Goal: Task Accomplishment & Management: Complete application form

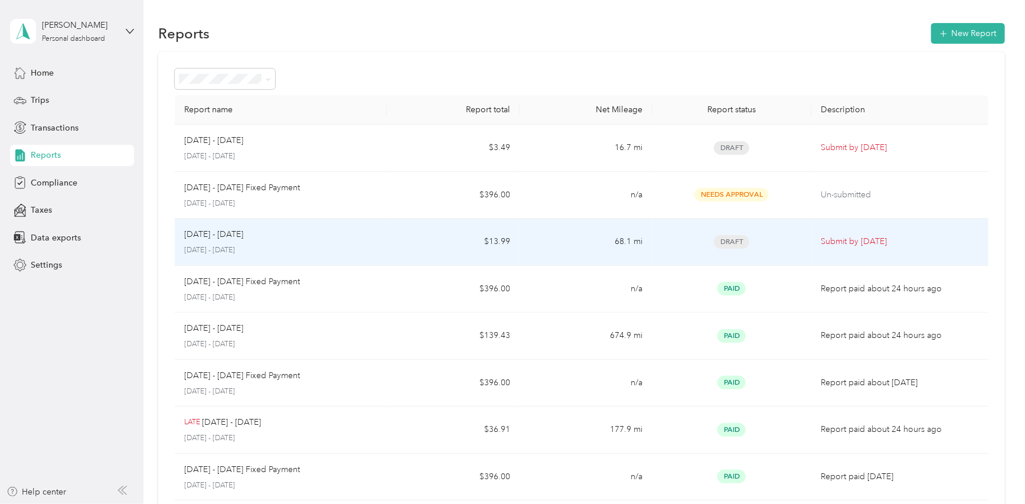
click at [442, 242] on td "$13.99" at bounding box center [453, 241] width 133 height 47
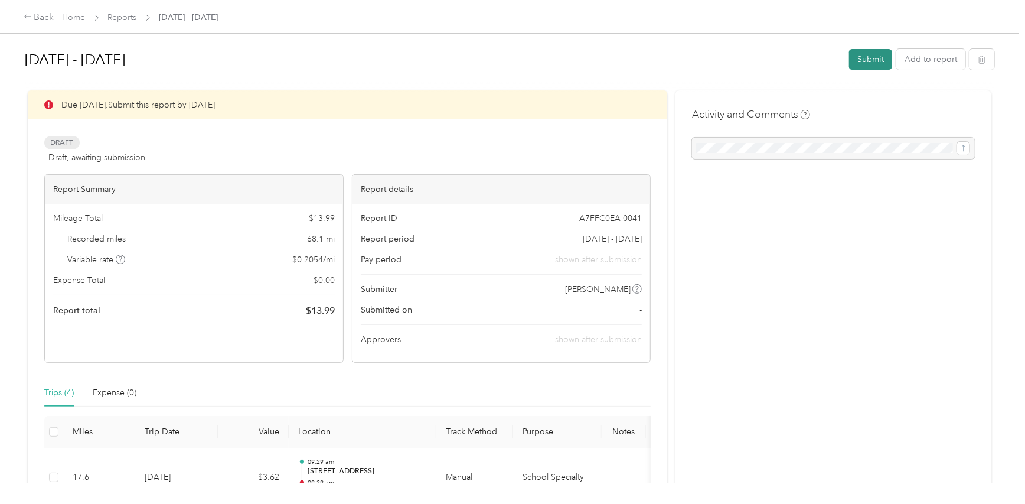
click at [866, 59] on button "Submit" at bounding box center [870, 59] width 43 height 21
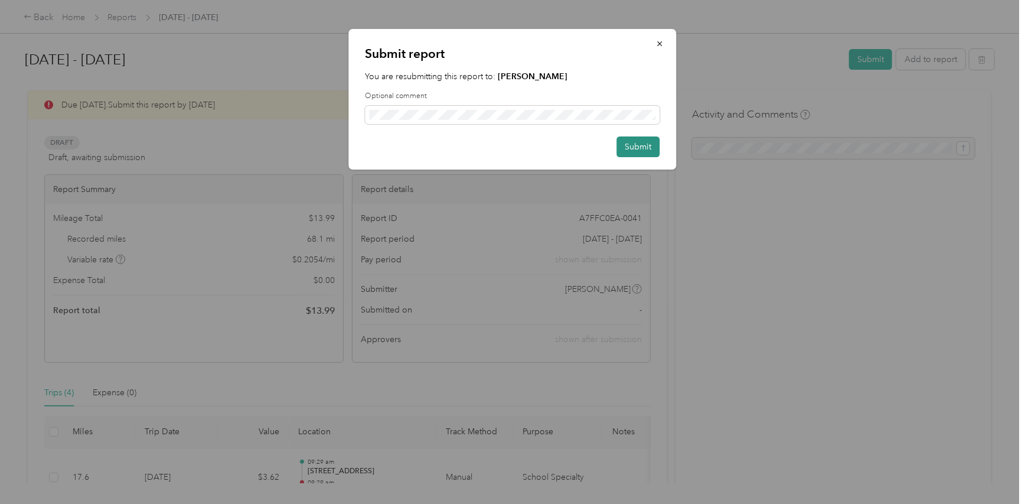
click at [626, 148] on button "Submit" at bounding box center [638, 146] width 43 height 21
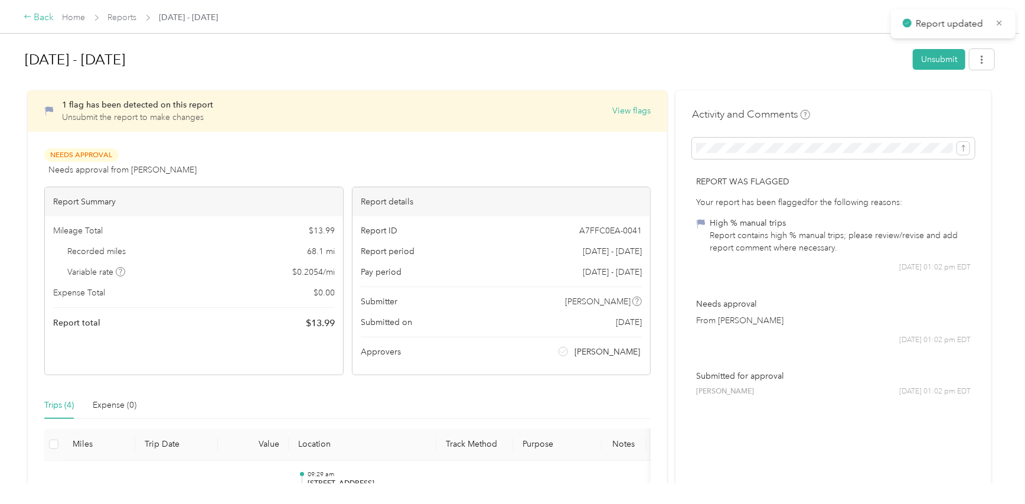
click at [43, 22] on div "Back" at bounding box center [39, 18] width 31 height 14
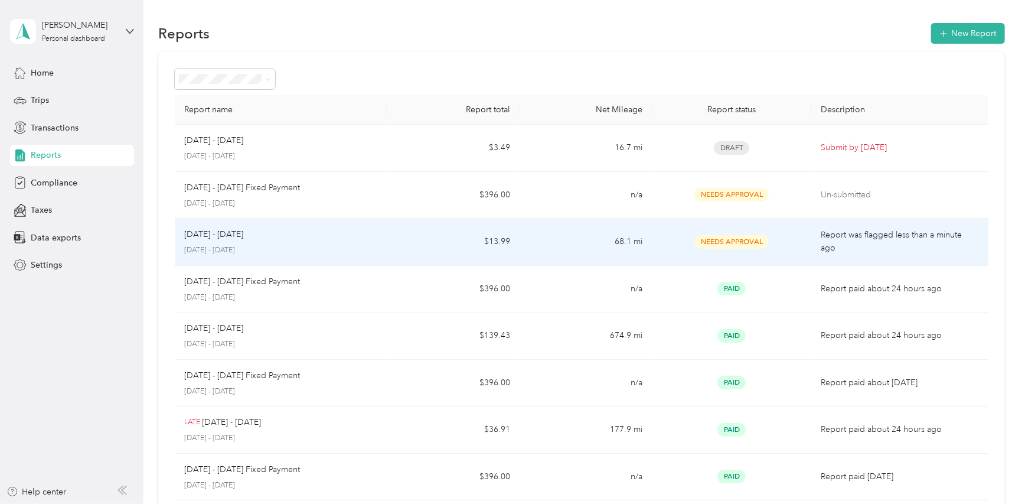
click at [859, 237] on p "Report was flagged less than a minute ago" at bounding box center [900, 242] width 158 height 26
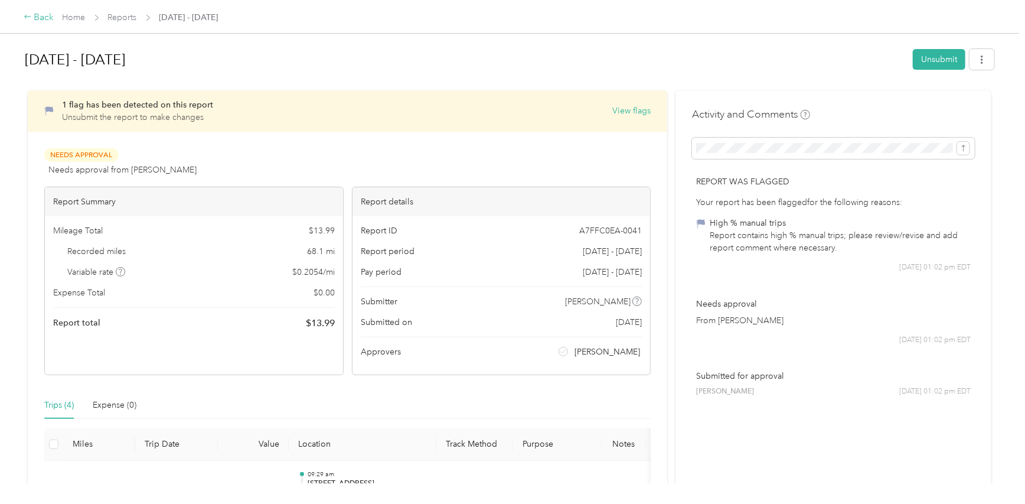
click at [38, 19] on div "Back" at bounding box center [39, 18] width 31 height 14
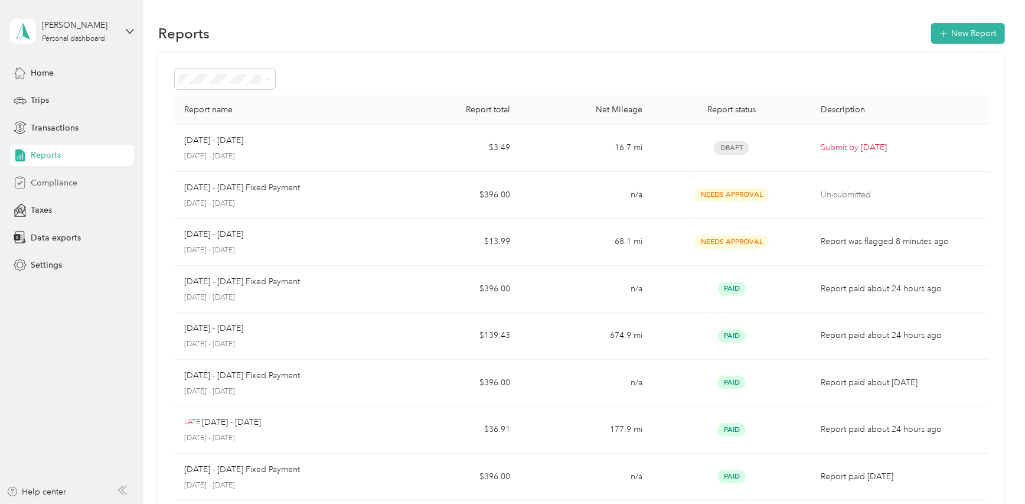
click at [58, 181] on span "Compliance" at bounding box center [54, 183] width 47 height 12
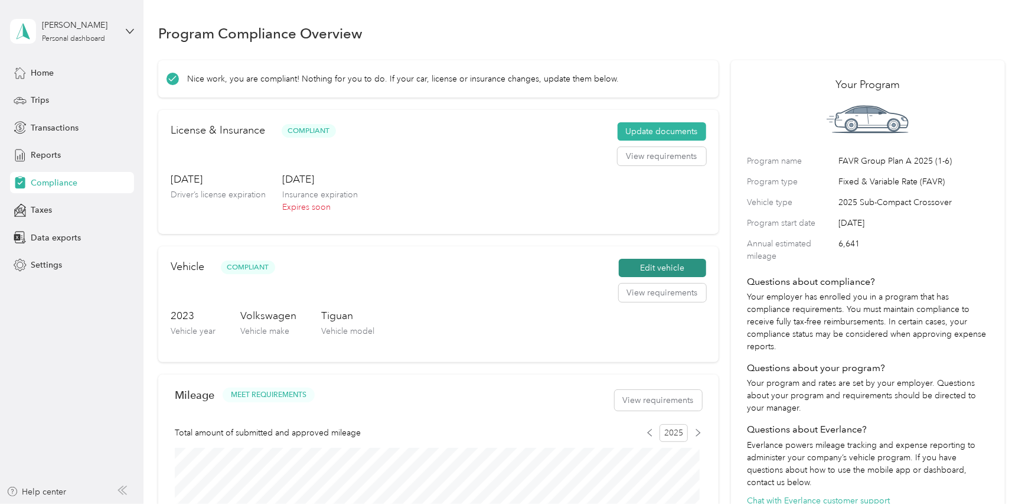
click at [646, 267] on button "Edit vehicle" at bounding box center [662, 268] width 87 height 19
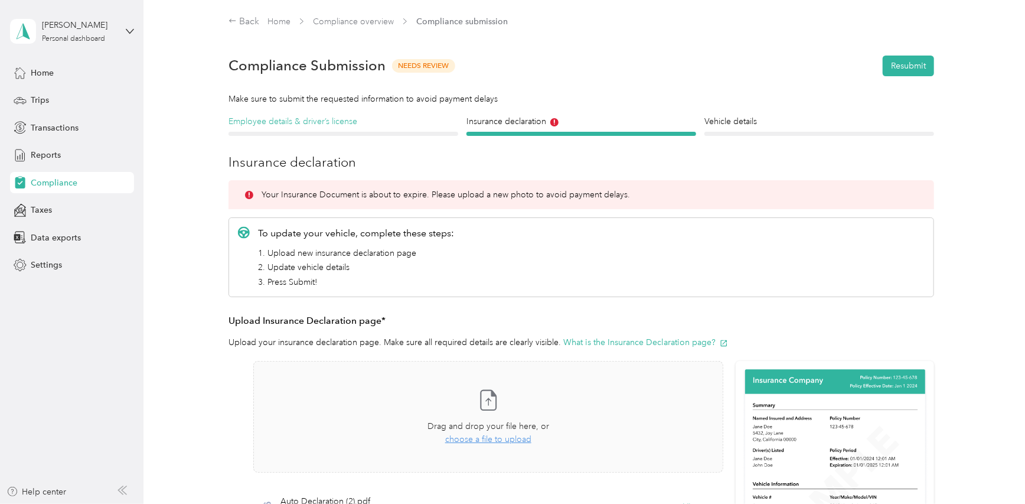
click at [351, 121] on h4 "Employee details & driver’s license" at bounding box center [344, 121] width 230 height 12
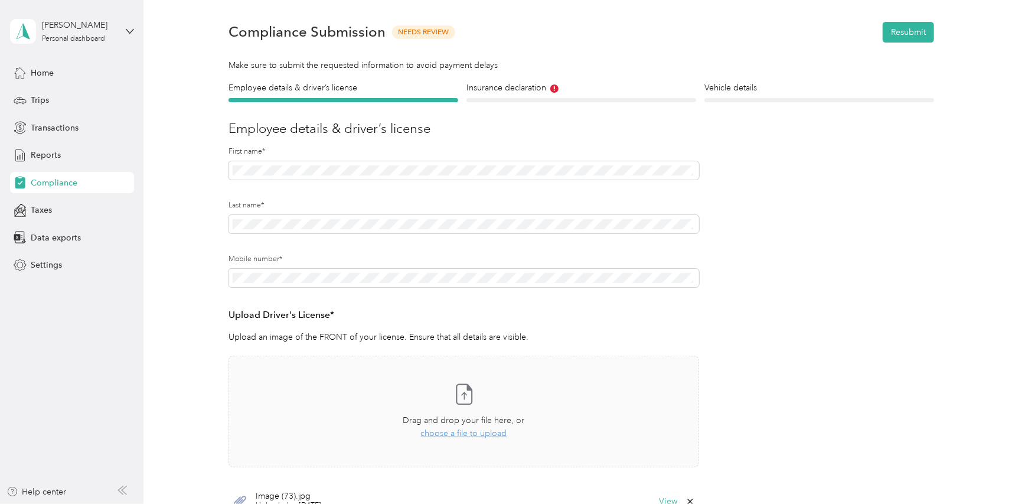
scroll to position [33, 0]
click at [40, 182] on span "Compliance" at bounding box center [54, 183] width 47 height 12
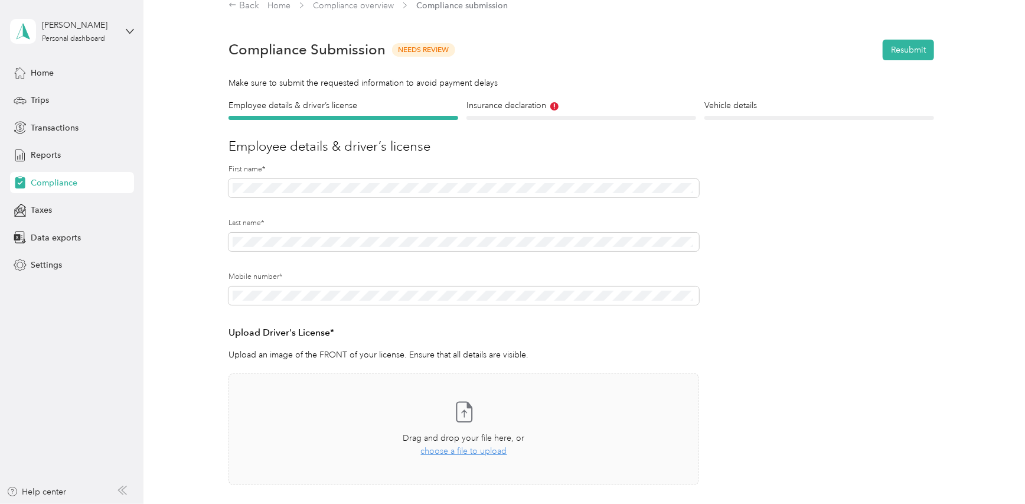
scroll to position [0, 0]
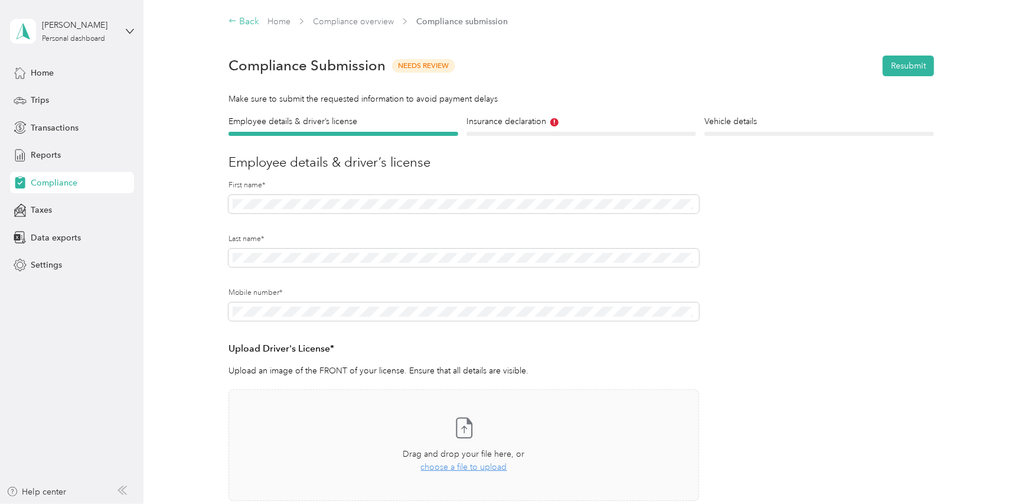
click at [247, 19] on div "Back" at bounding box center [244, 22] width 31 height 14
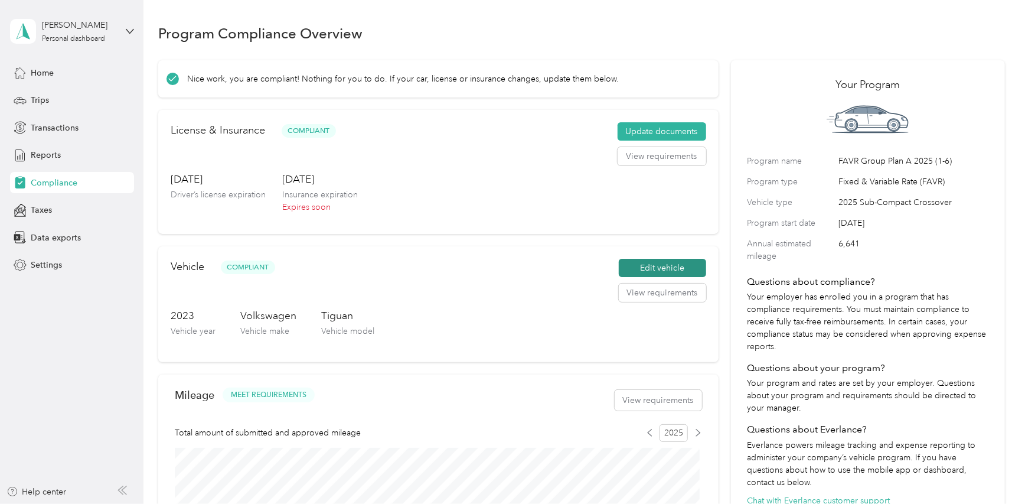
click at [664, 268] on button "Edit vehicle" at bounding box center [662, 268] width 87 height 19
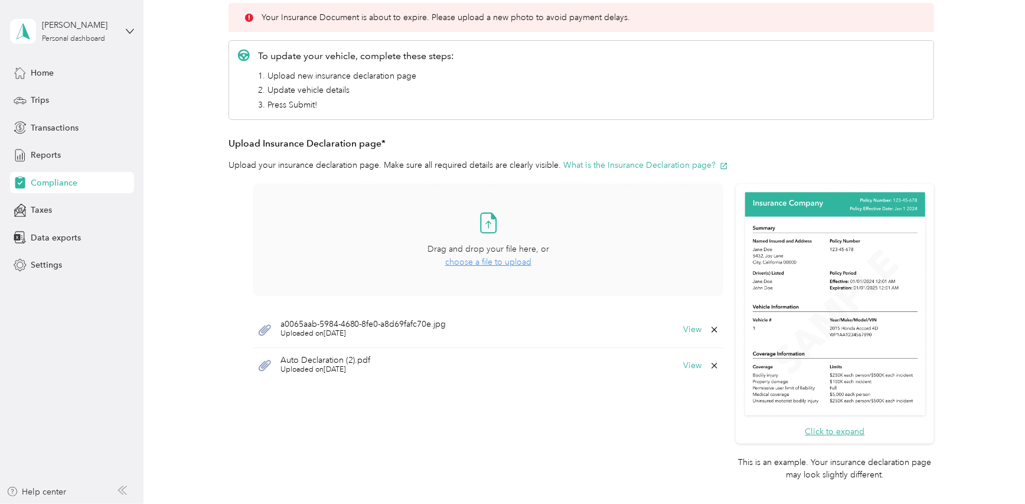
scroll to position [236, 0]
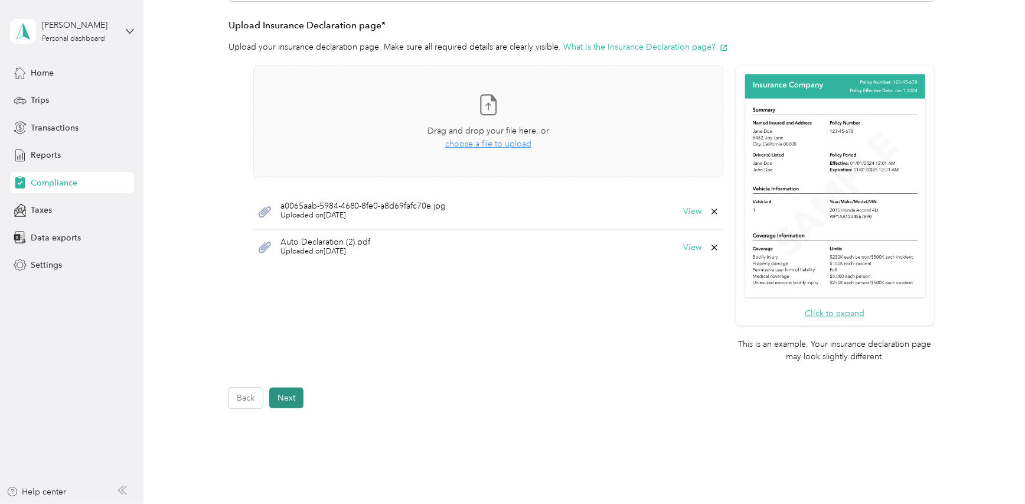
click at [296, 390] on button "Next" at bounding box center [286, 397] width 34 height 21
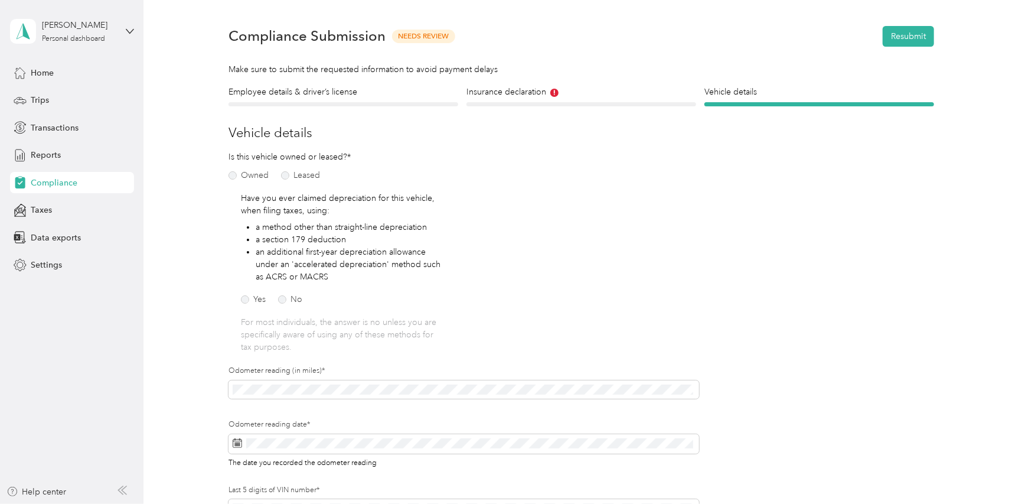
scroll to position [14, 0]
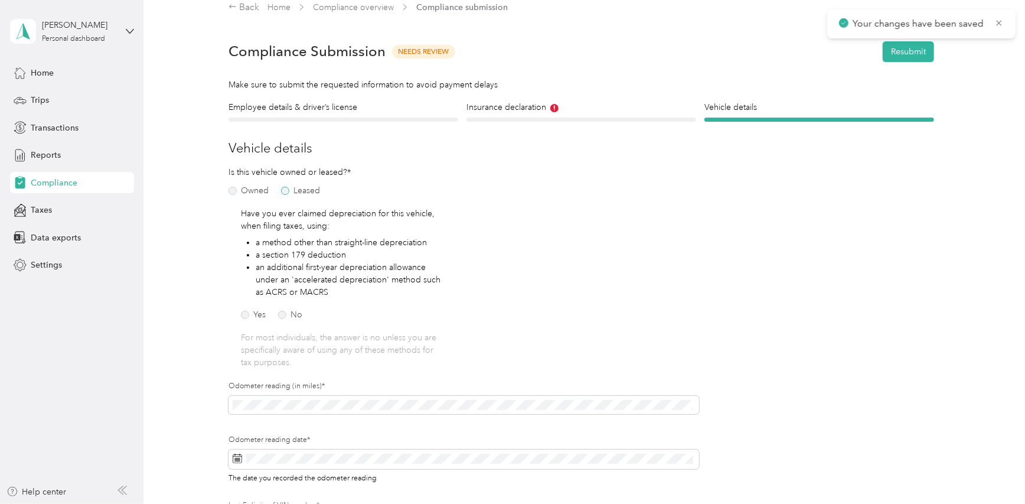
click at [284, 187] on label "Leased" at bounding box center [300, 191] width 39 height 8
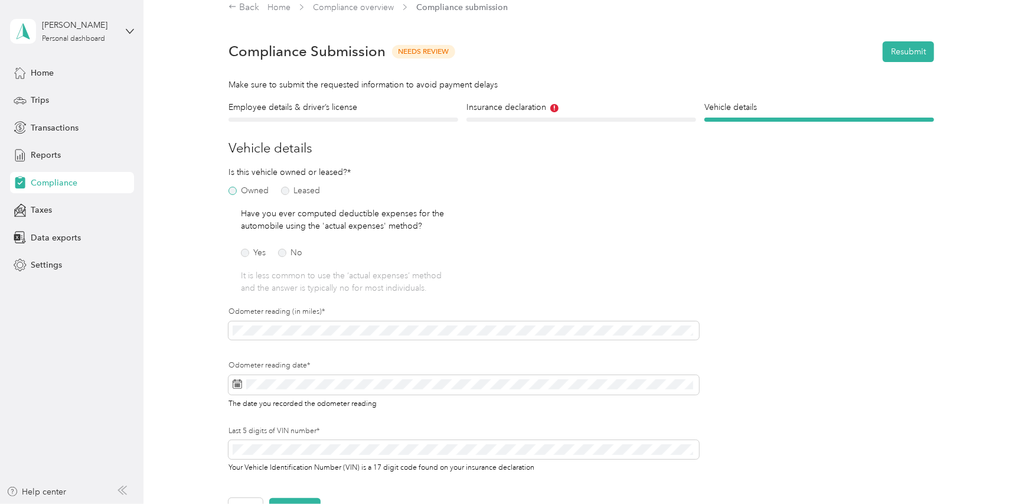
click at [237, 192] on label "Owned" at bounding box center [249, 191] width 40 height 8
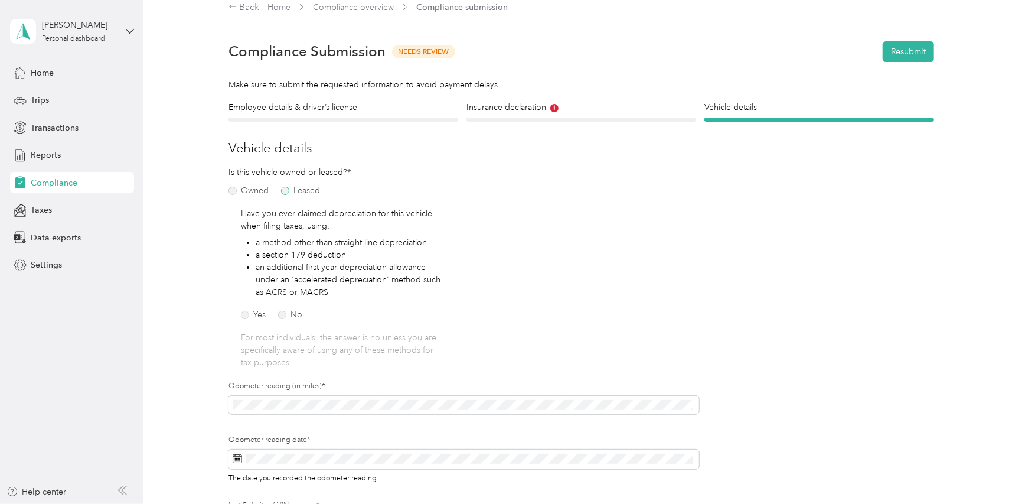
click at [294, 188] on label "Leased" at bounding box center [300, 191] width 39 height 8
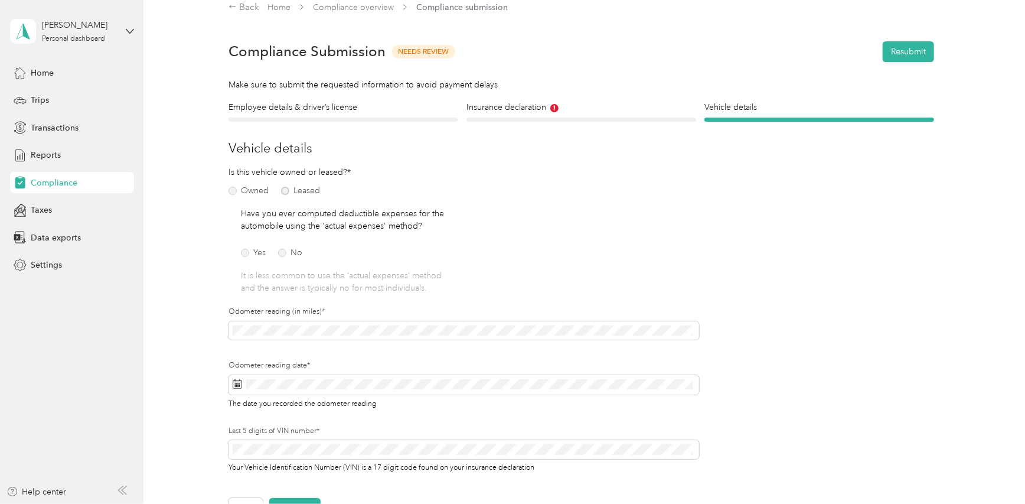
scroll to position [73, 0]
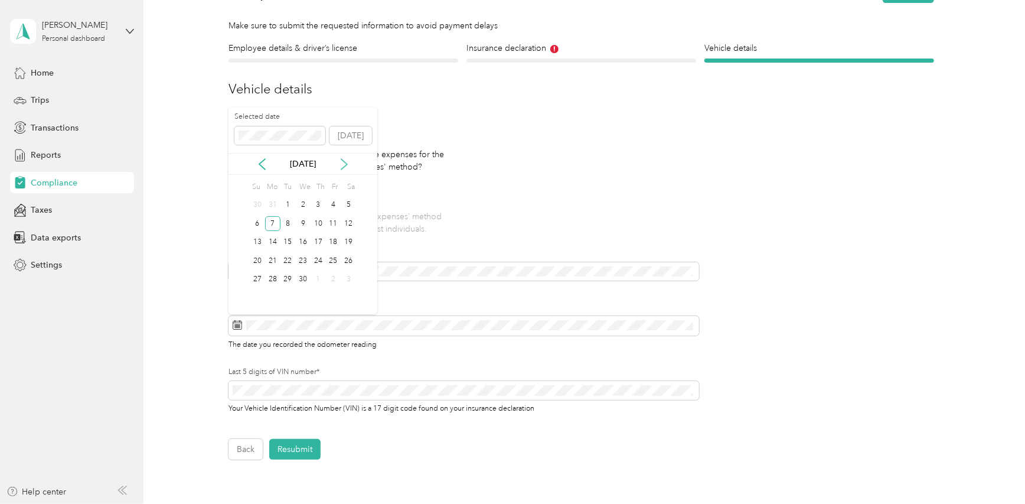
click at [340, 168] on icon at bounding box center [344, 164] width 12 height 12
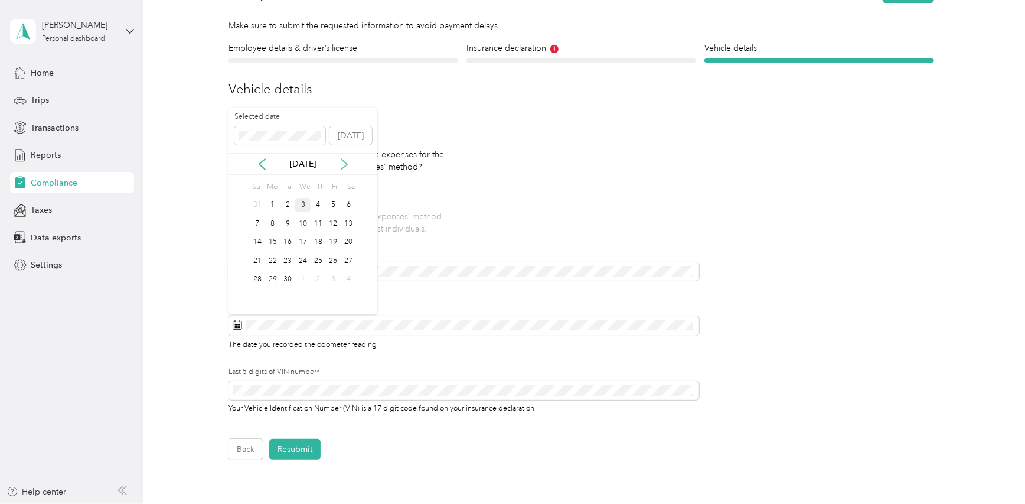
click at [340, 168] on icon at bounding box center [344, 164] width 12 height 12
click at [265, 169] on icon at bounding box center [262, 164] width 12 height 12
click at [304, 203] on div "3" at bounding box center [302, 205] width 15 height 15
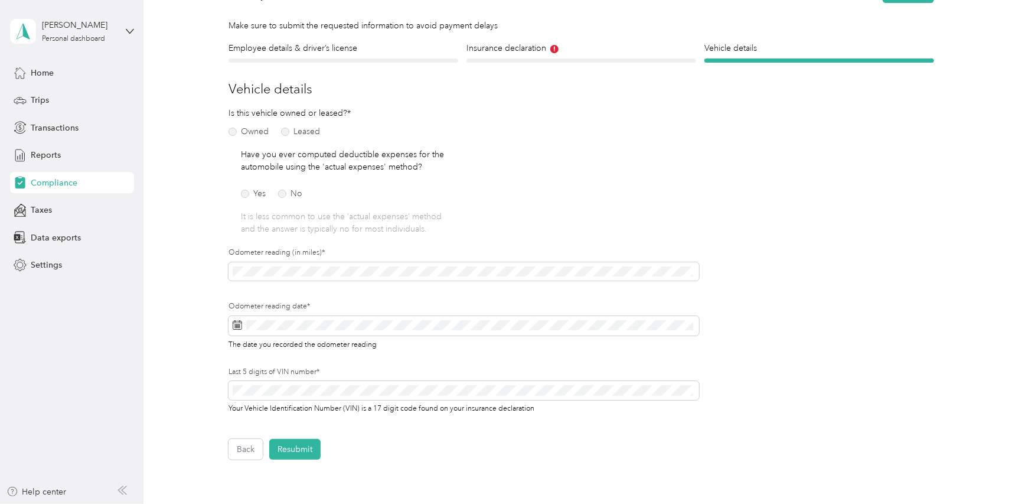
click at [438, 429] on div "Last 5 digits of VIN number* Your Vehicle Identification Number (VIN) is a 17 d…" at bounding box center [464, 399] width 470 height 64
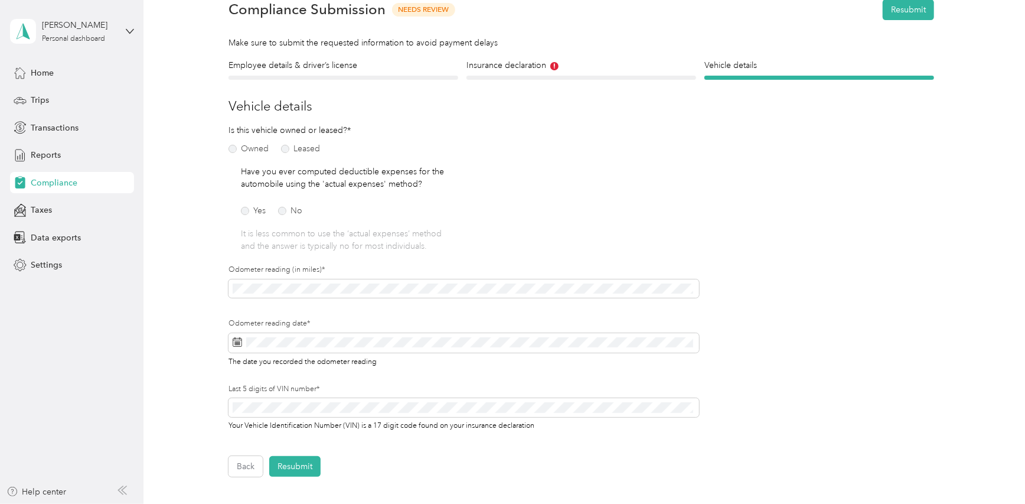
scroll to position [83, 0]
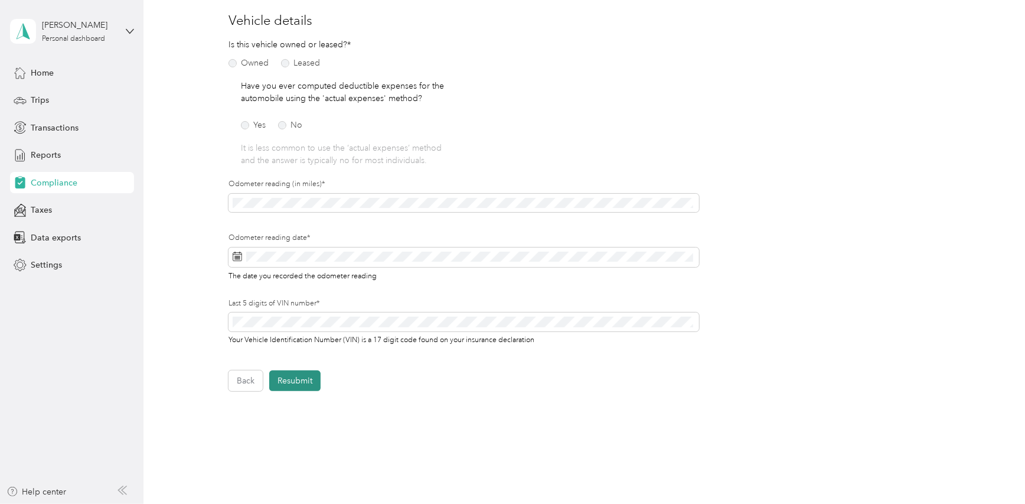
click at [299, 383] on button "Resubmit" at bounding box center [294, 380] width 51 height 21
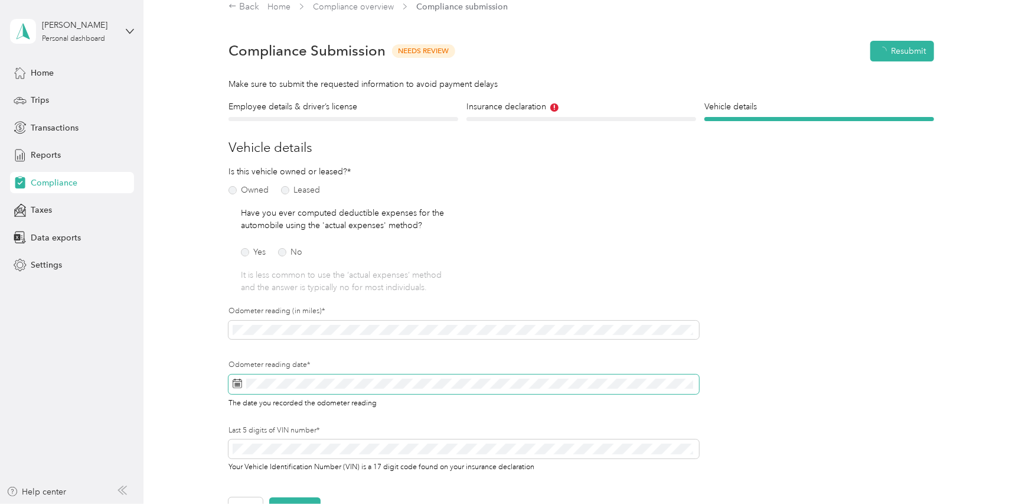
scroll to position [14, 0]
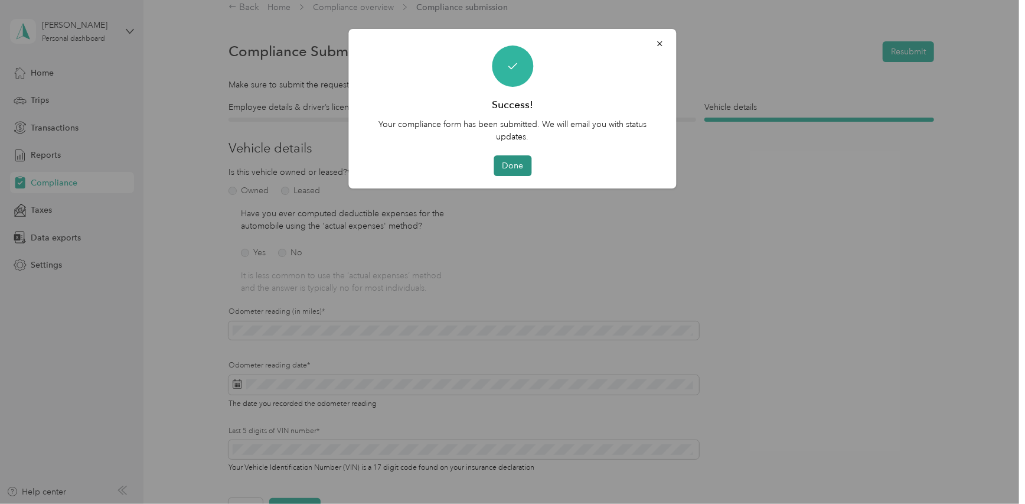
click at [518, 164] on button "Done" at bounding box center [513, 165] width 38 height 21
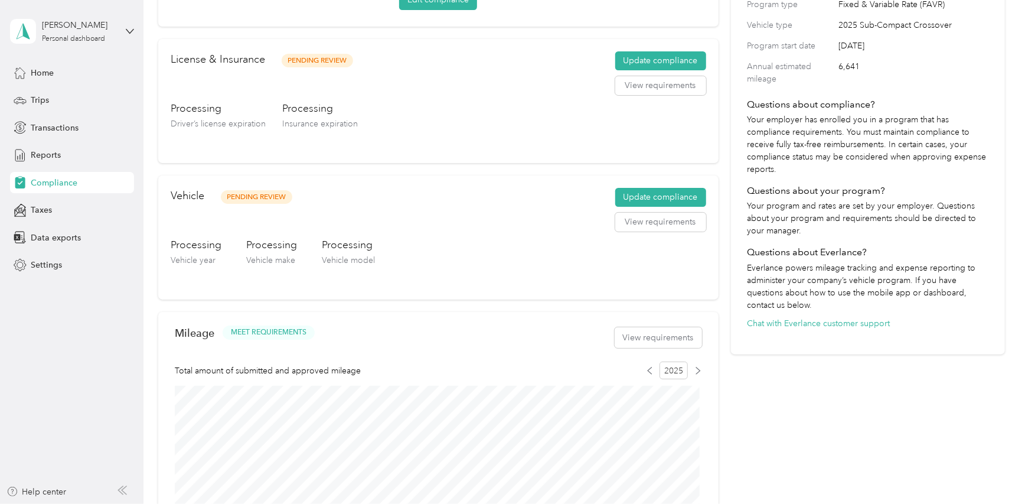
scroll to position [177, 0]
click at [641, 197] on button "Update compliance" at bounding box center [660, 197] width 91 height 19
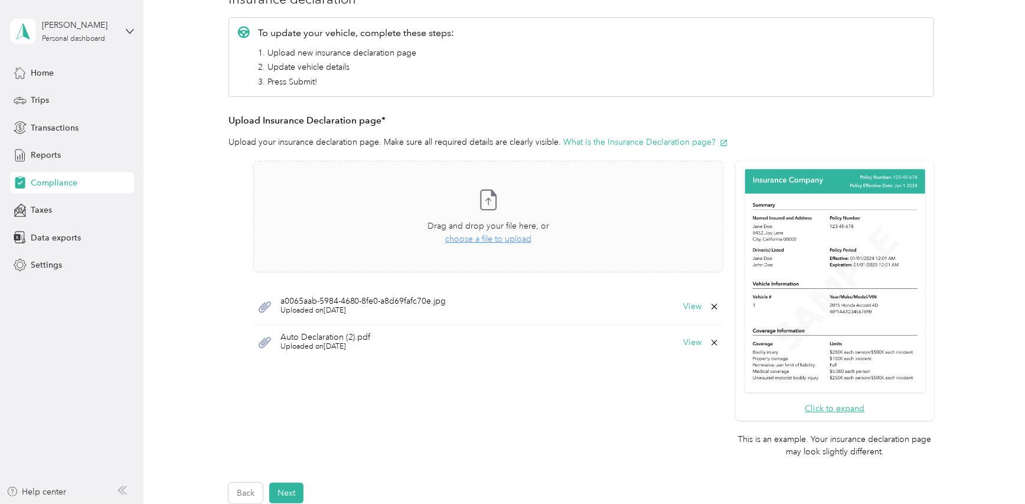
scroll to position [59, 0]
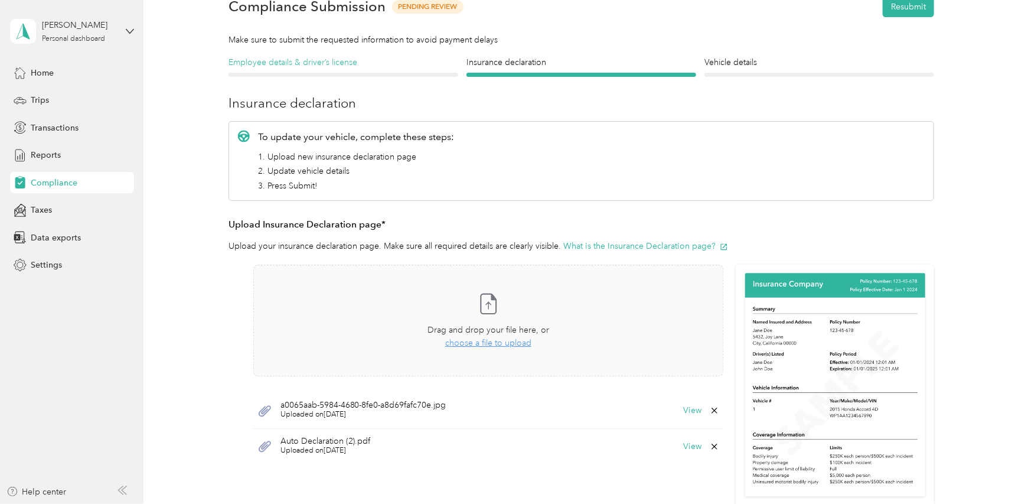
click at [324, 63] on h4 "Employee details & driver’s license" at bounding box center [344, 62] width 230 height 12
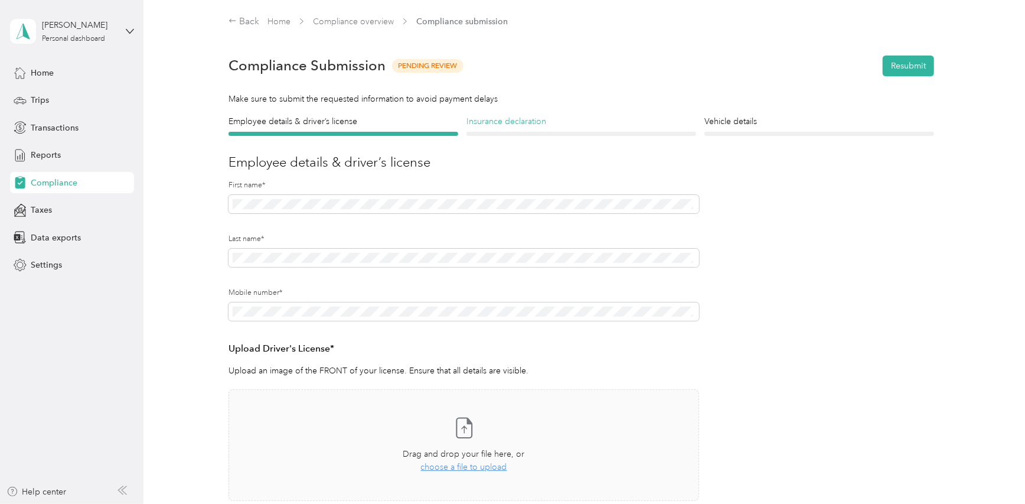
click at [544, 123] on h4 "Insurance declaration" at bounding box center [582, 121] width 230 height 12
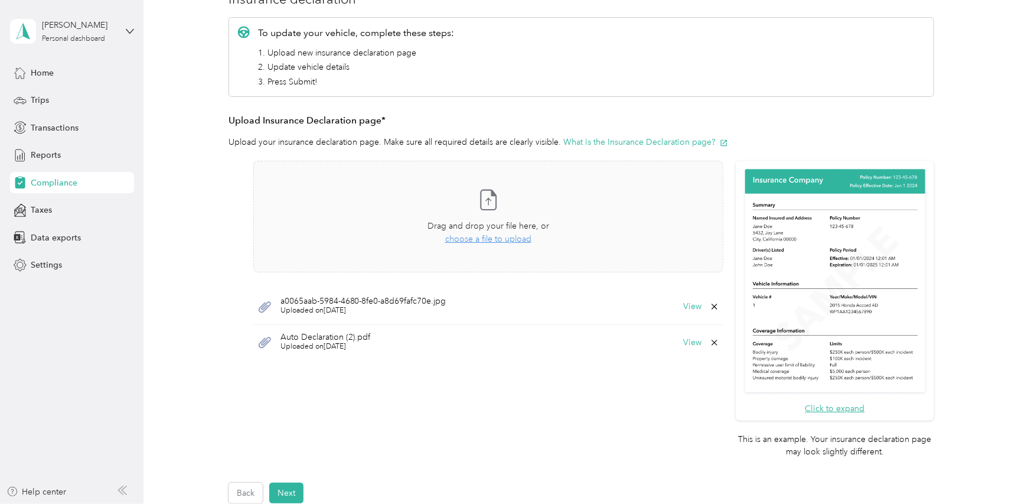
scroll to position [59, 0]
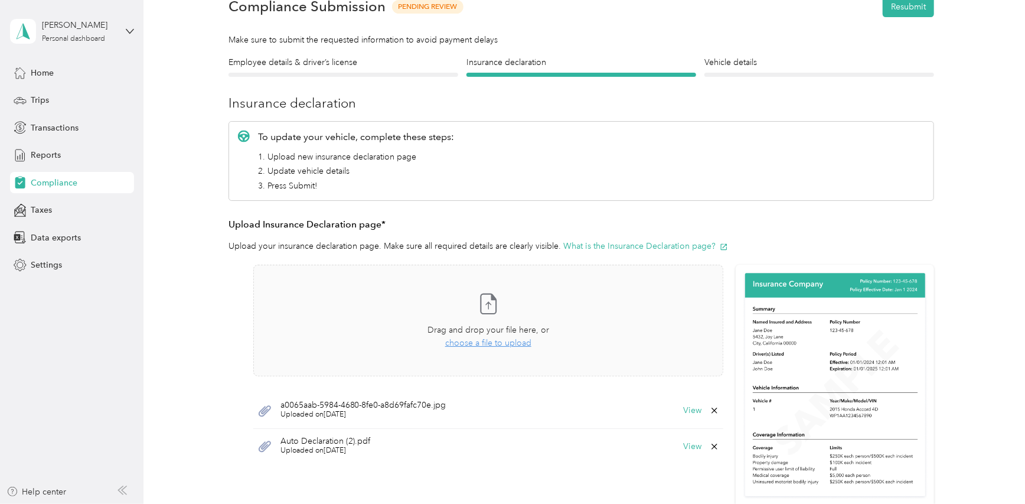
click at [746, 73] on div at bounding box center [819, 75] width 230 height 4
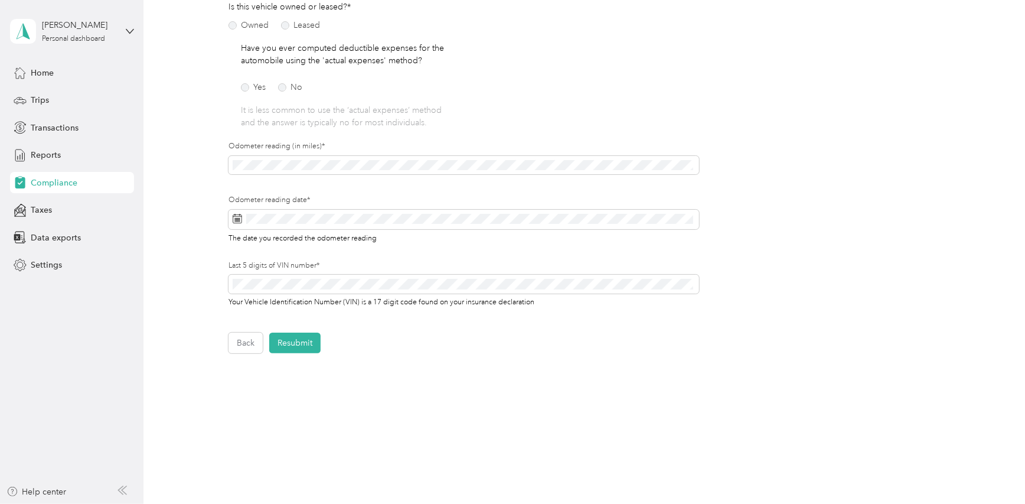
scroll to position [24, 0]
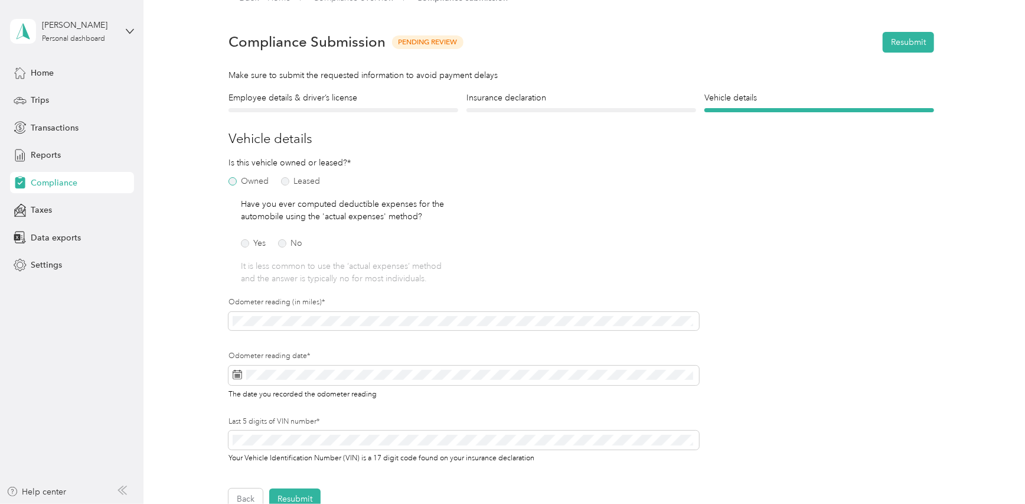
click at [246, 179] on label "Owned" at bounding box center [249, 181] width 40 height 8
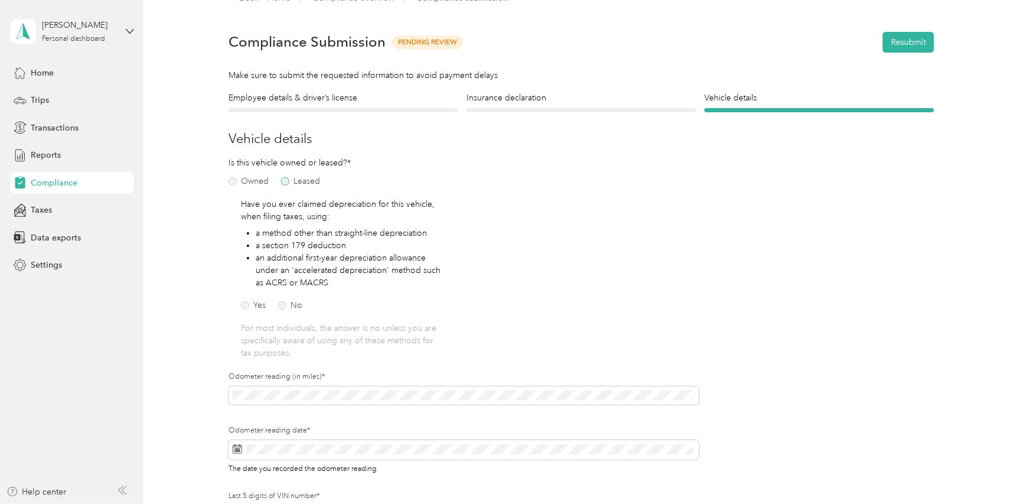
click at [302, 177] on label "Leased" at bounding box center [300, 181] width 39 height 8
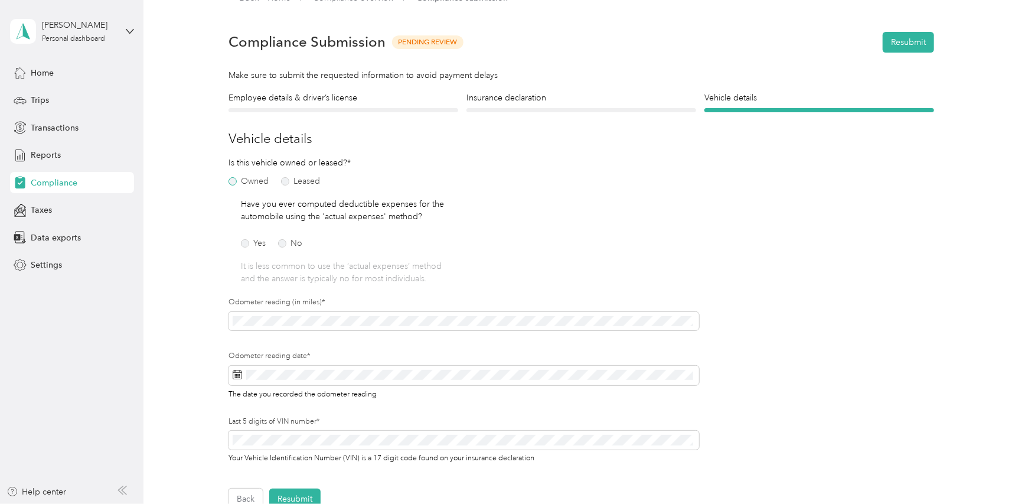
click at [247, 179] on label "Owned" at bounding box center [249, 181] width 40 height 8
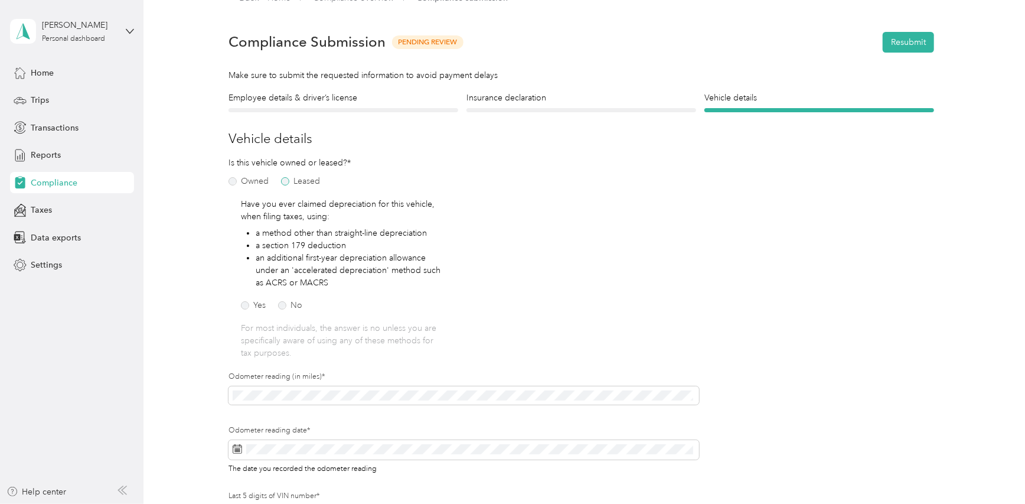
click at [295, 180] on label "Leased" at bounding box center [300, 181] width 39 height 8
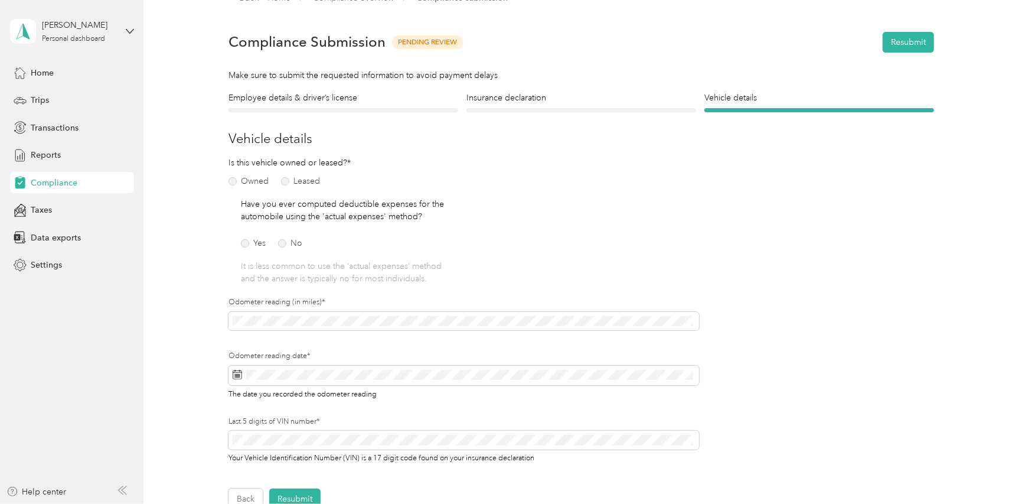
click at [47, 184] on span "Compliance" at bounding box center [54, 183] width 47 height 12
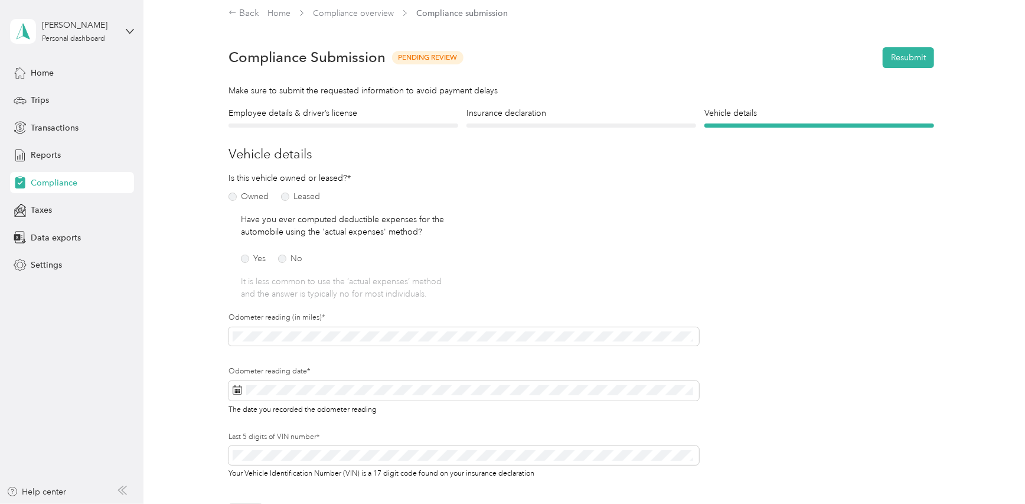
scroll to position [0, 0]
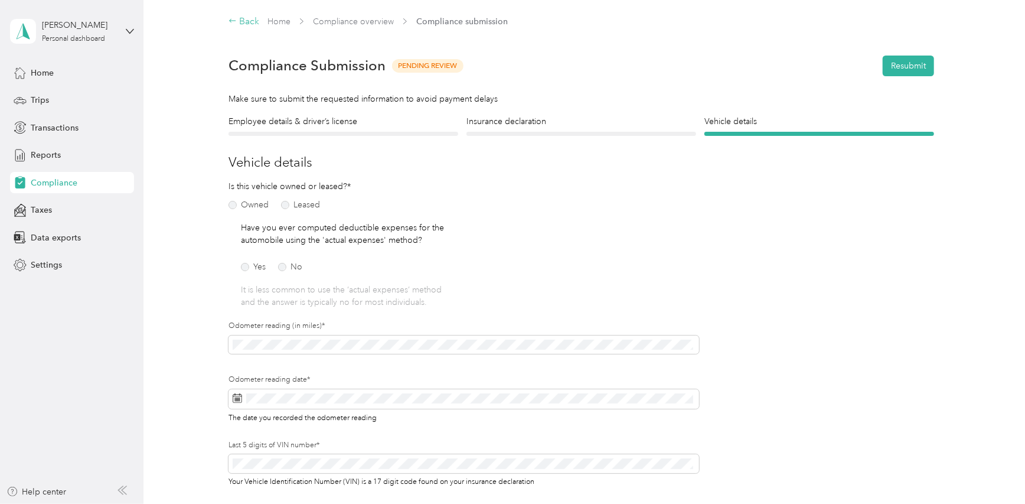
click at [236, 24] on icon at bounding box center [233, 21] width 8 height 8
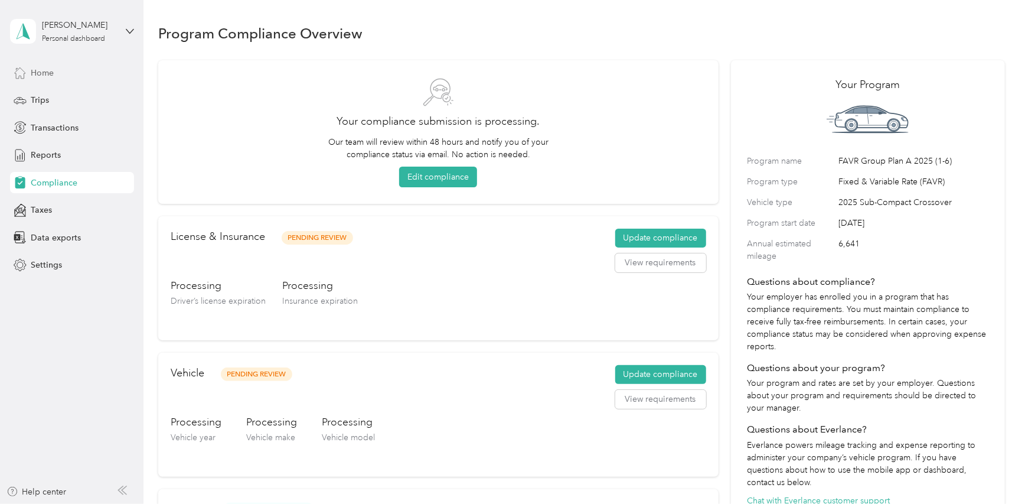
click at [37, 74] on span "Home" at bounding box center [42, 73] width 23 height 12
